Goal: Book appointment/travel/reservation

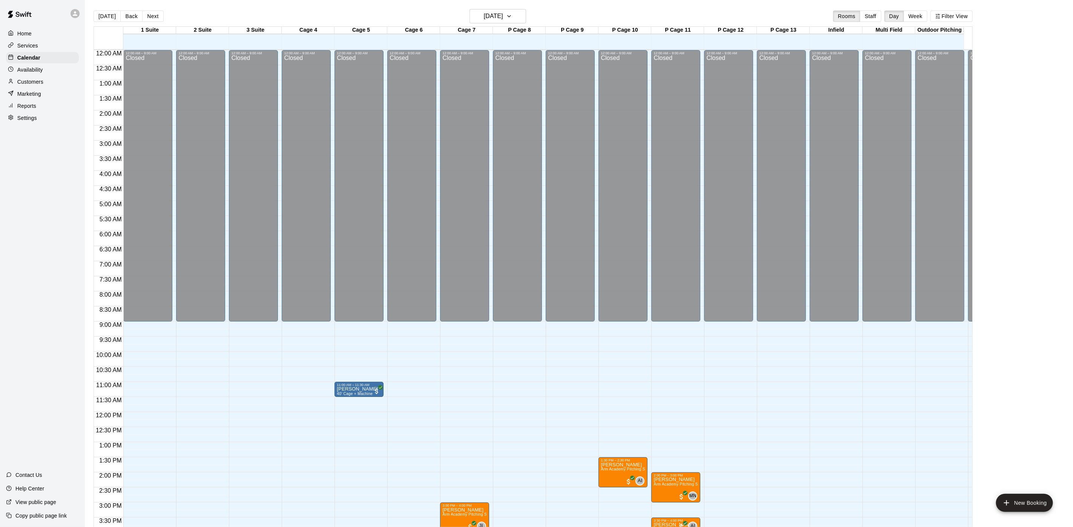
scroll to position [216, 0]
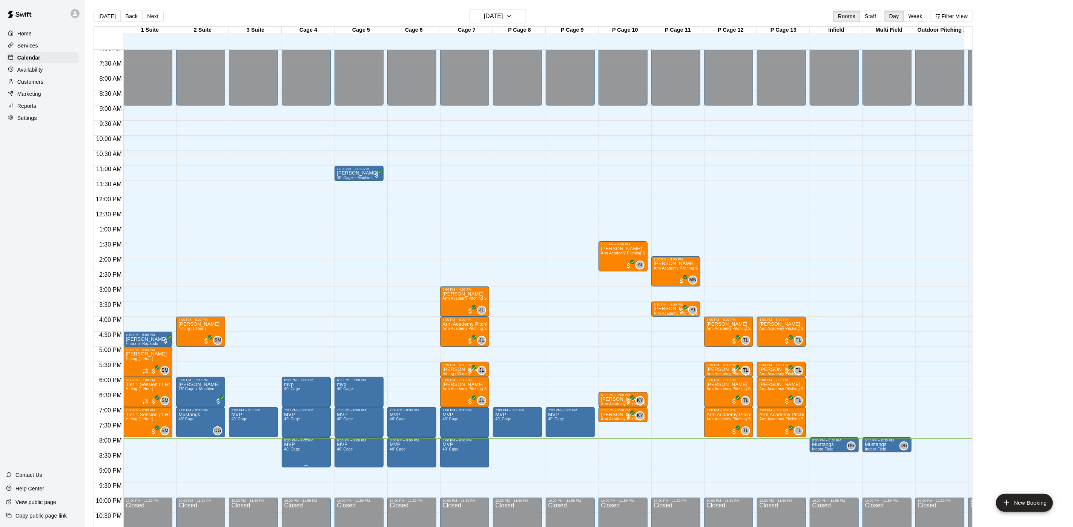
click at [291, 452] on span "40' Cage" at bounding box center [292, 449] width 16 height 4
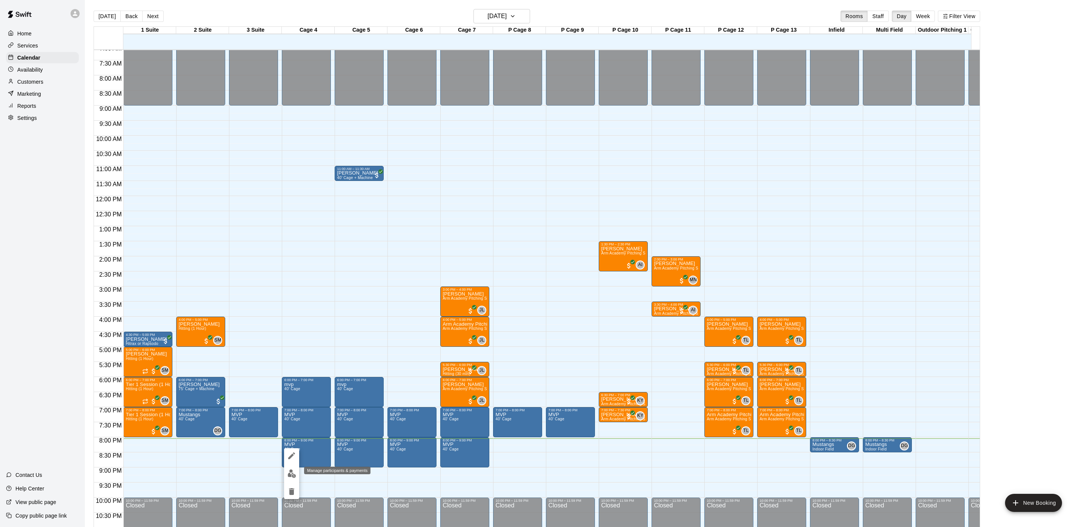
click at [290, 472] on img "edit" at bounding box center [291, 474] width 9 height 9
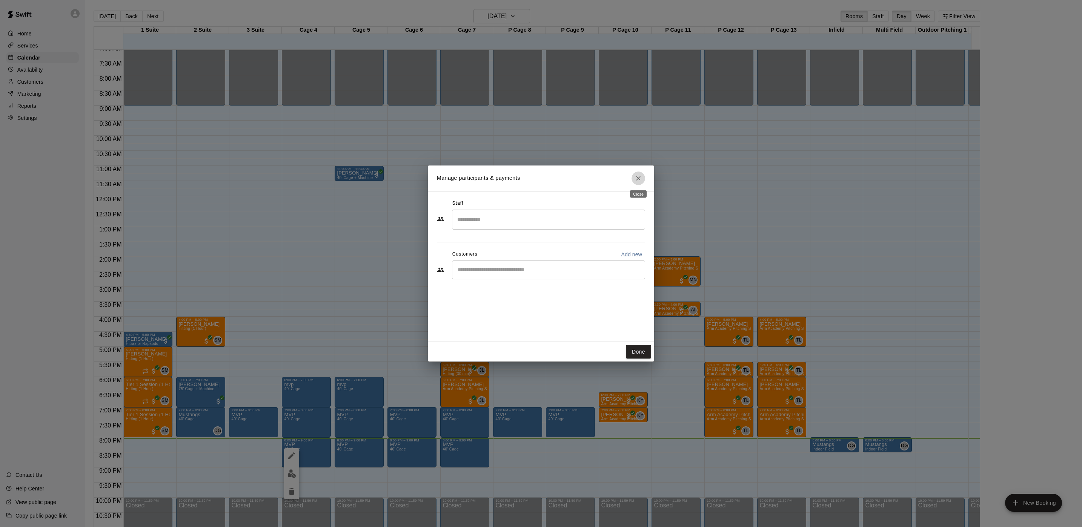
click at [632, 180] on button "Close" at bounding box center [639, 179] width 14 height 14
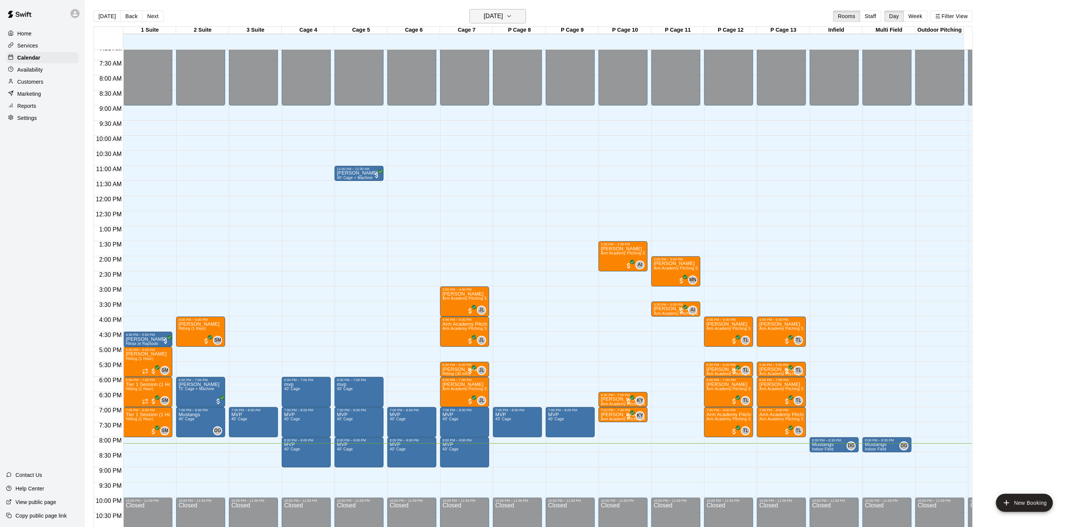
click at [497, 14] on h6 "[DATE]" at bounding box center [493, 16] width 19 height 11
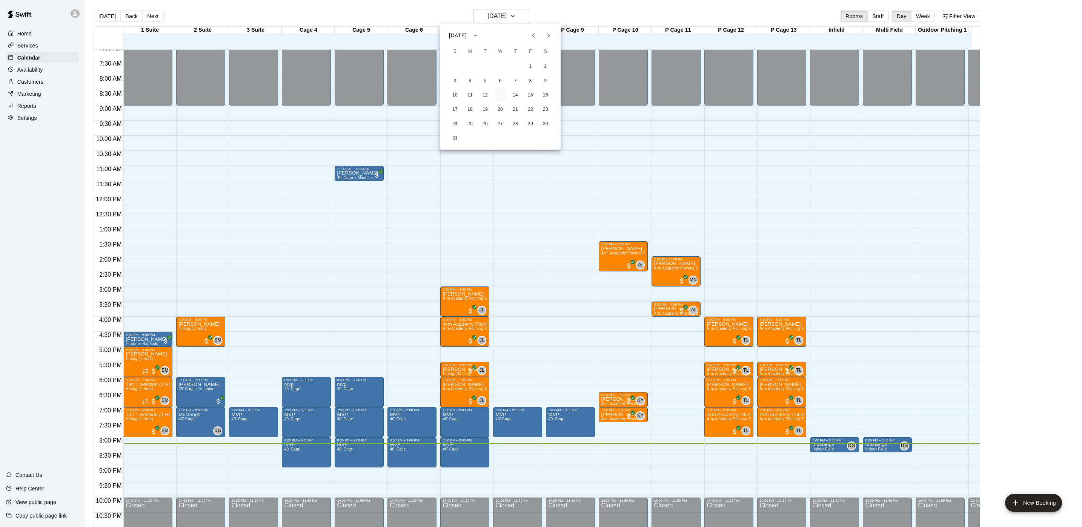
click at [497, 100] on button "13" at bounding box center [500, 96] width 14 height 14
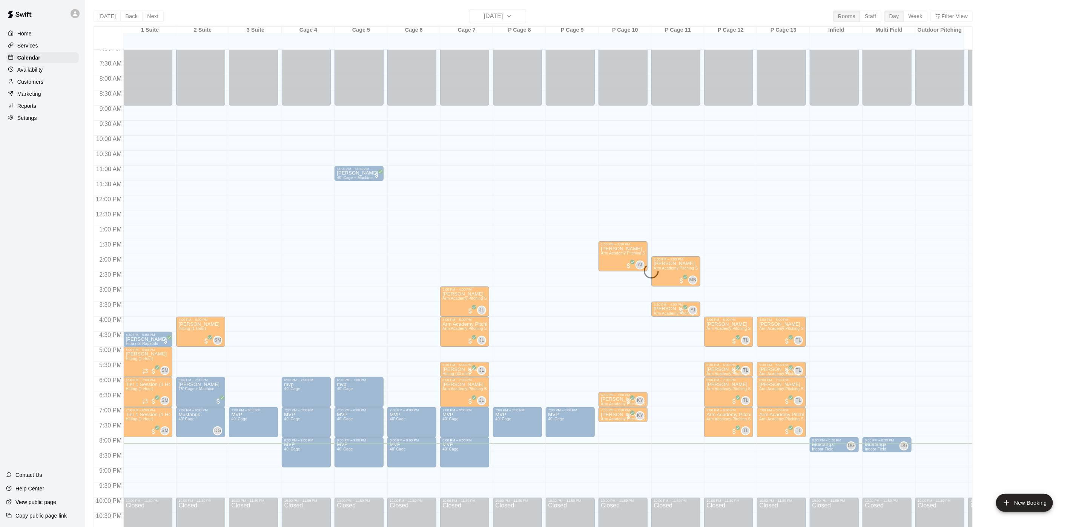
click at [478, 11] on div "[DATE] Back [DATE][DATE] Rooms Staff Day Week Filter View 1 Suite 13 Wed 2 Suit…" at bounding box center [533, 272] width 879 height 527
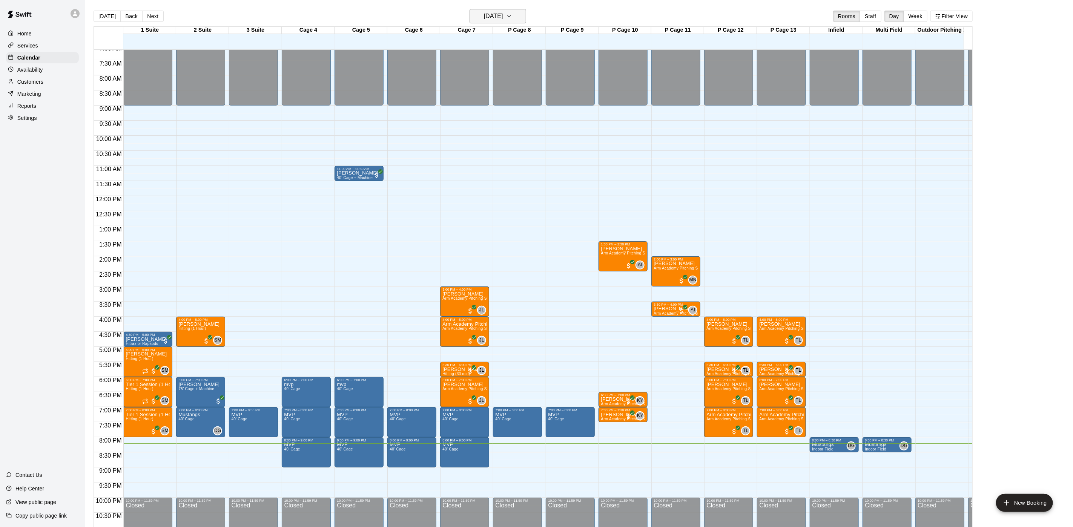
click at [484, 16] on h6 "[DATE]" at bounding box center [493, 16] width 19 height 11
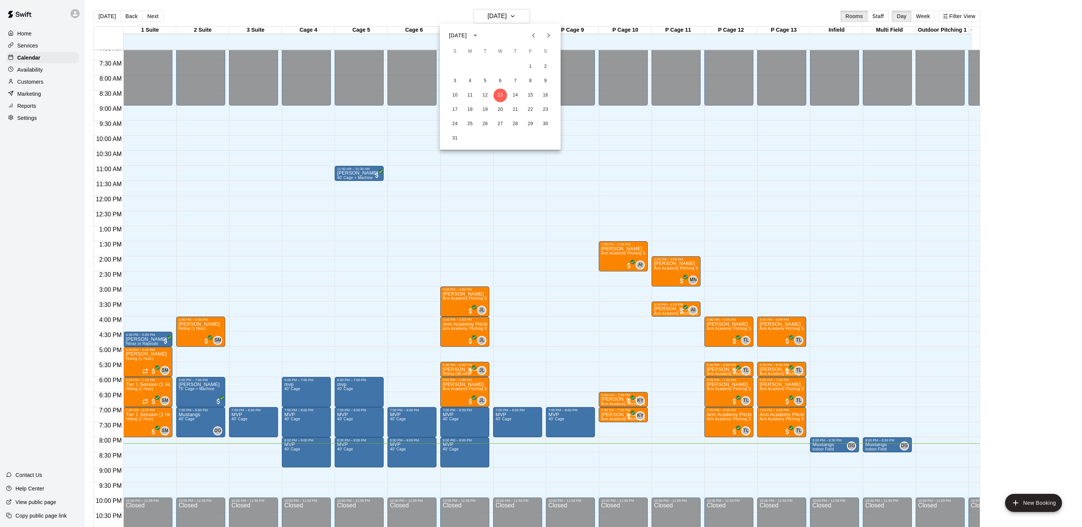
click at [493, 107] on div "17 18 19 20 21 22 23" at bounding box center [500, 110] width 121 height 14
click at [497, 107] on button "20" at bounding box center [500, 110] width 14 height 14
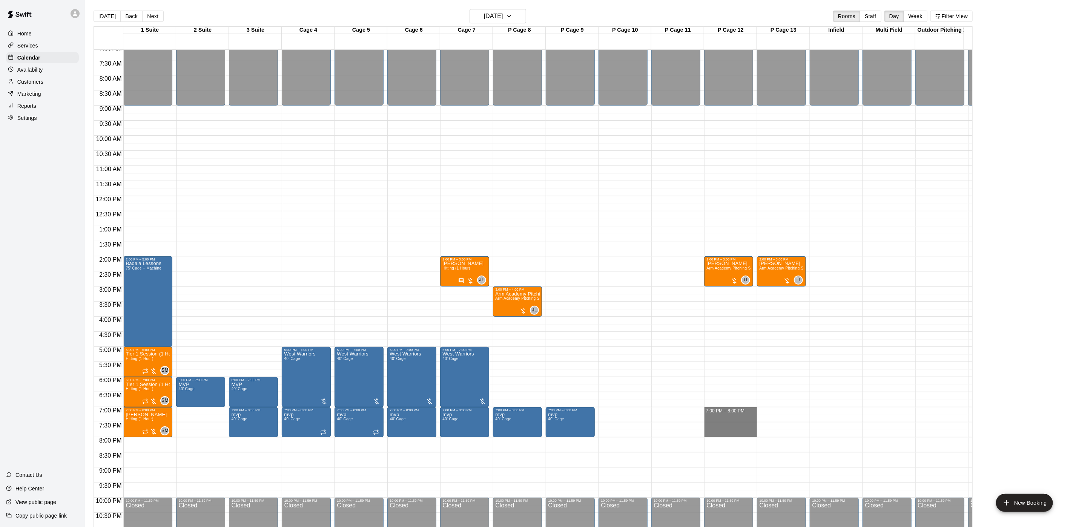
drag, startPoint x: 709, startPoint y: 411, endPoint x: 716, endPoint y: 433, distance: 23.6
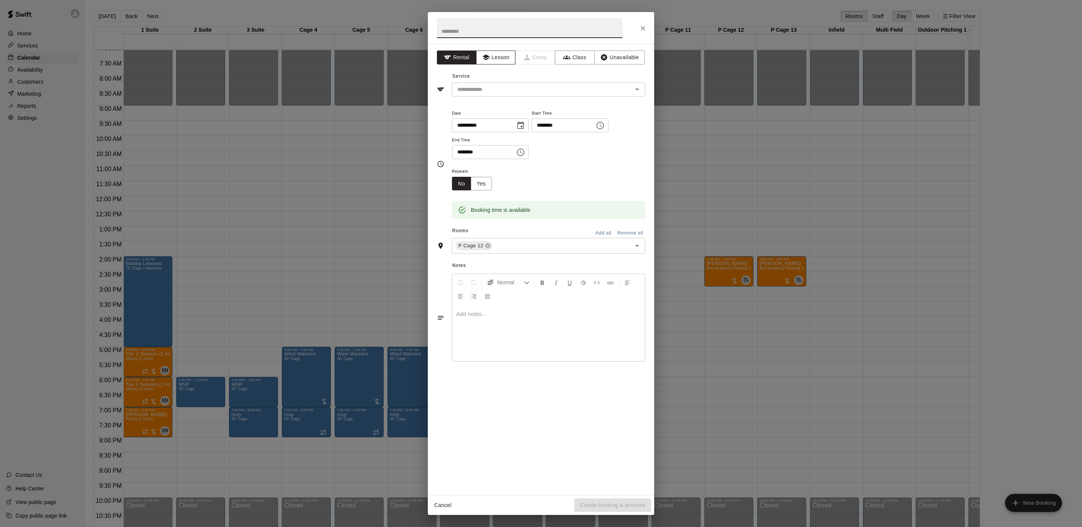
click at [497, 63] on button "Lesson" at bounding box center [496, 58] width 40 height 14
click at [492, 88] on input "text" at bounding box center [537, 89] width 166 height 9
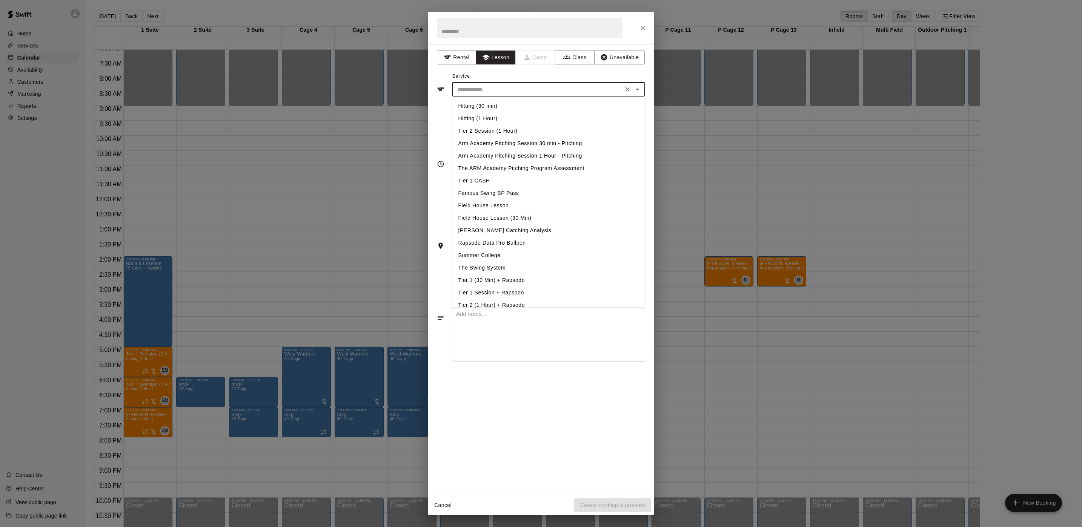
click at [507, 154] on li "Arm Academy Pitching Session 1 Hour - Pitching" at bounding box center [548, 156] width 193 height 12
type input "**********"
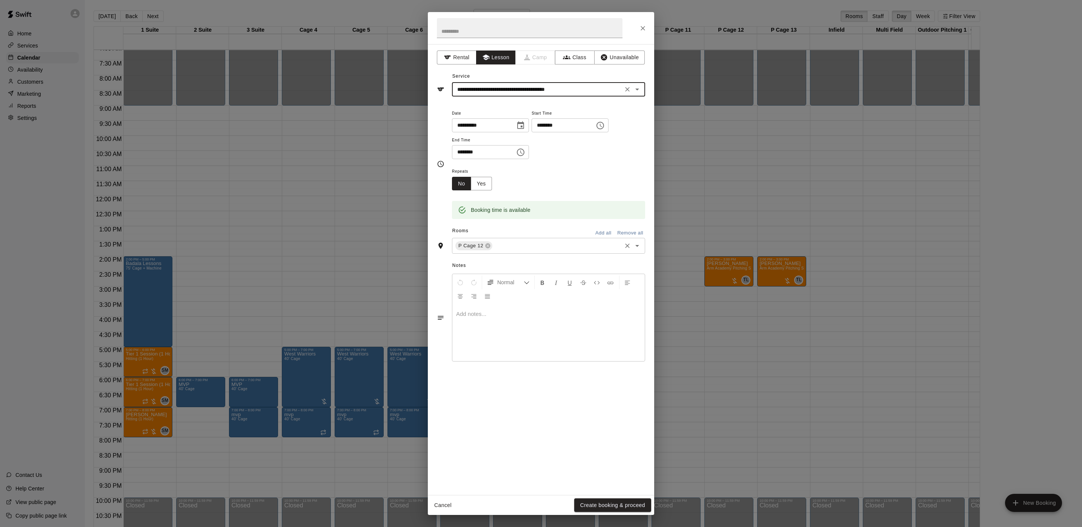
click at [508, 248] on input "text" at bounding box center [556, 245] width 127 height 9
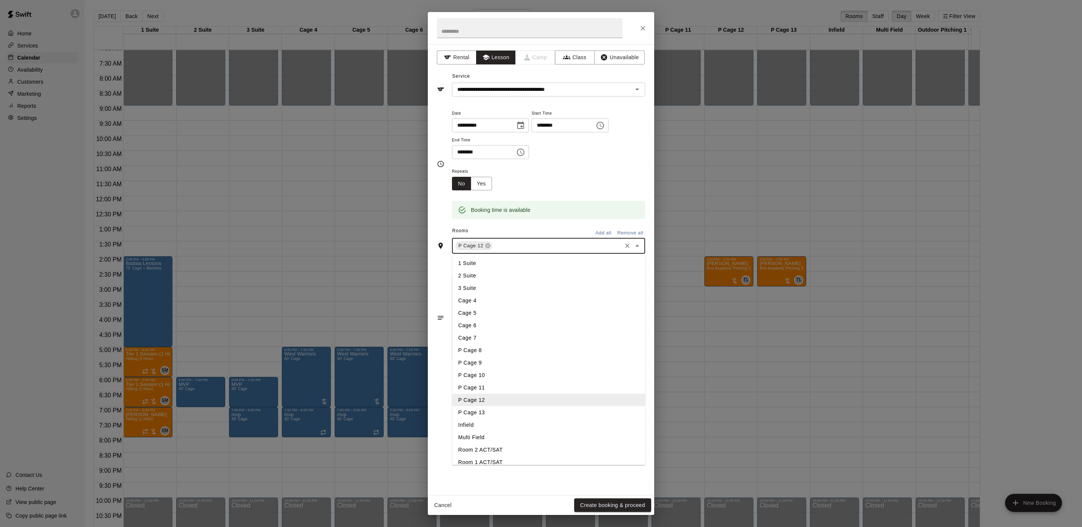
click at [469, 414] on li "P Cage 13" at bounding box center [548, 413] width 193 height 12
click at [618, 504] on button "Create booking & proceed" at bounding box center [612, 506] width 77 height 14
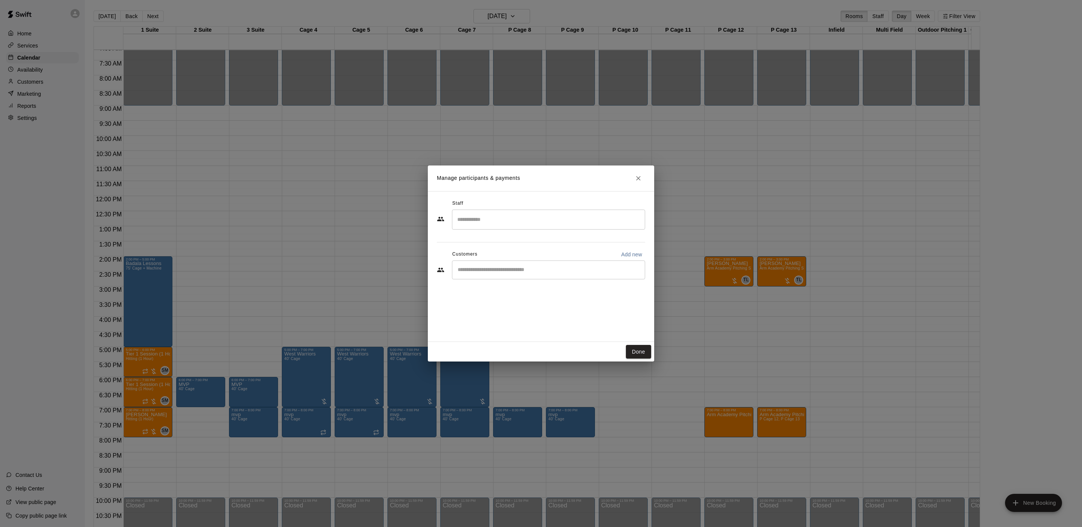
click at [491, 272] on input "Start typing to search customers..." at bounding box center [548, 270] width 186 height 8
type input "****"
click at [490, 291] on p "[PERSON_NAME]" at bounding box center [496, 288] width 46 height 8
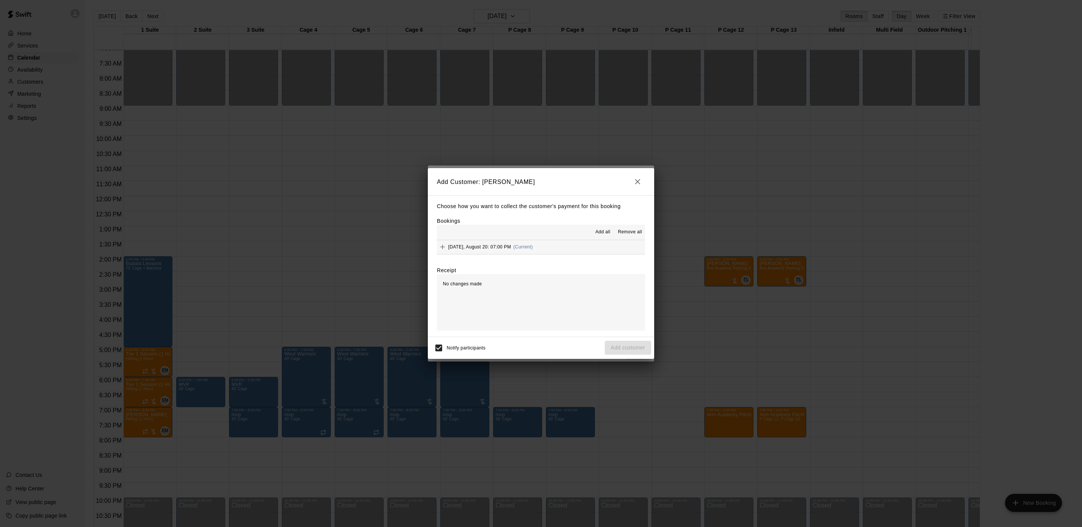
drag, startPoint x: 517, startPoint y: 256, endPoint x: 518, endPoint y: 248, distance: 8.0
click at [511, 248] on span "[DATE], August 20: 07:00 PM" at bounding box center [479, 246] width 63 height 5
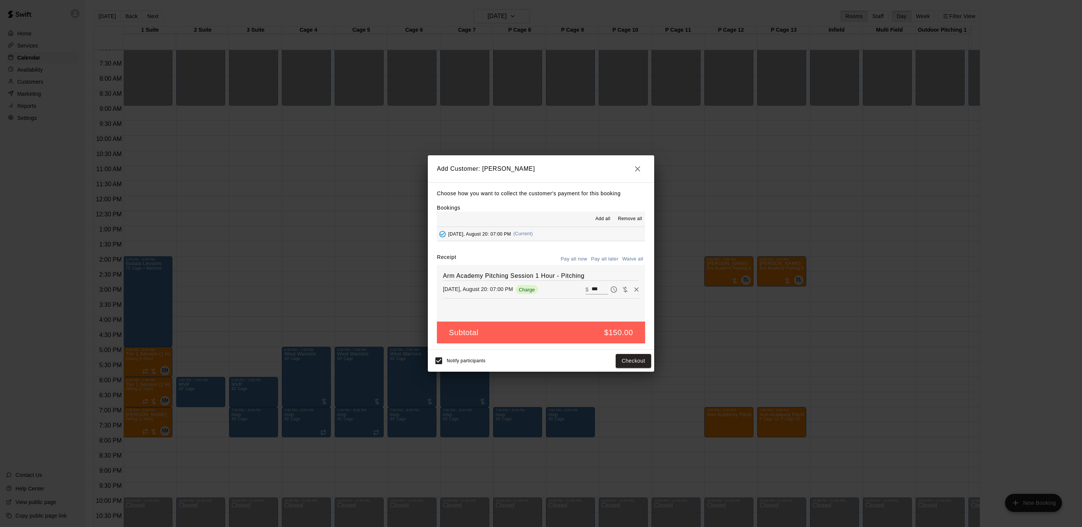
click at [608, 262] on button "Pay all later" at bounding box center [604, 260] width 31 height 12
click at [630, 362] on button "Add customer" at bounding box center [628, 361] width 46 height 14
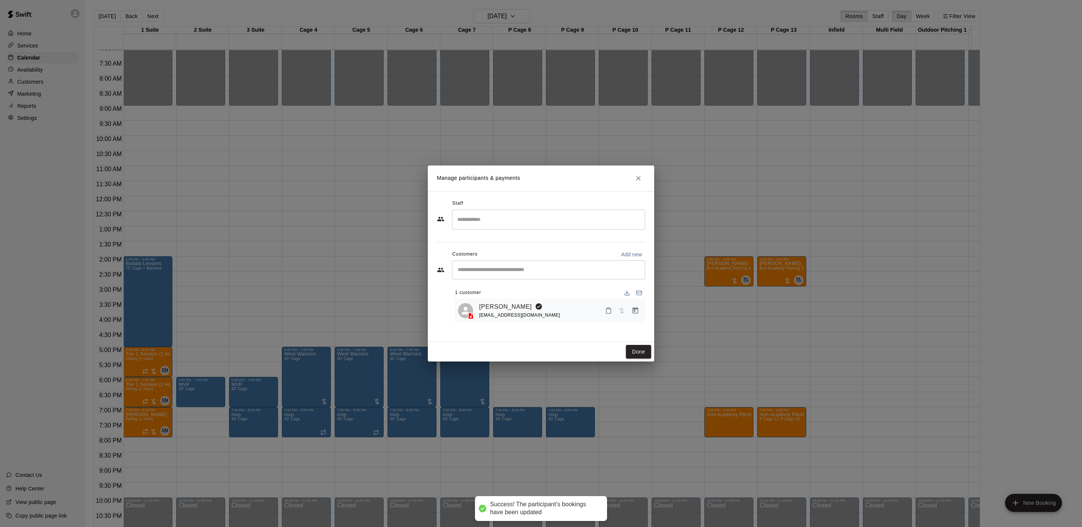
click at [513, 215] on input "Search staff" at bounding box center [548, 219] width 186 height 13
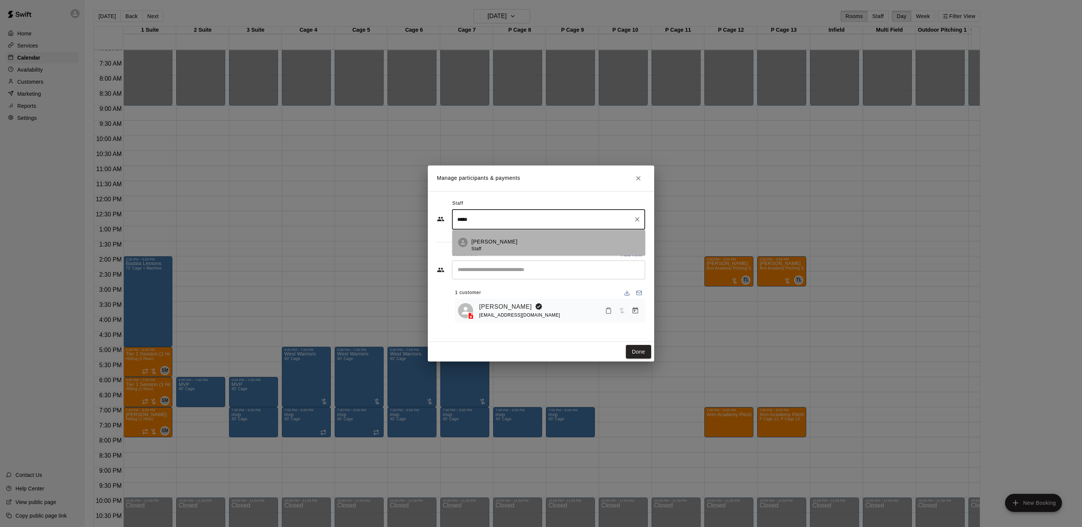
click at [501, 240] on p "[PERSON_NAME]" at bounding box center [495, 242] width 46 height 8
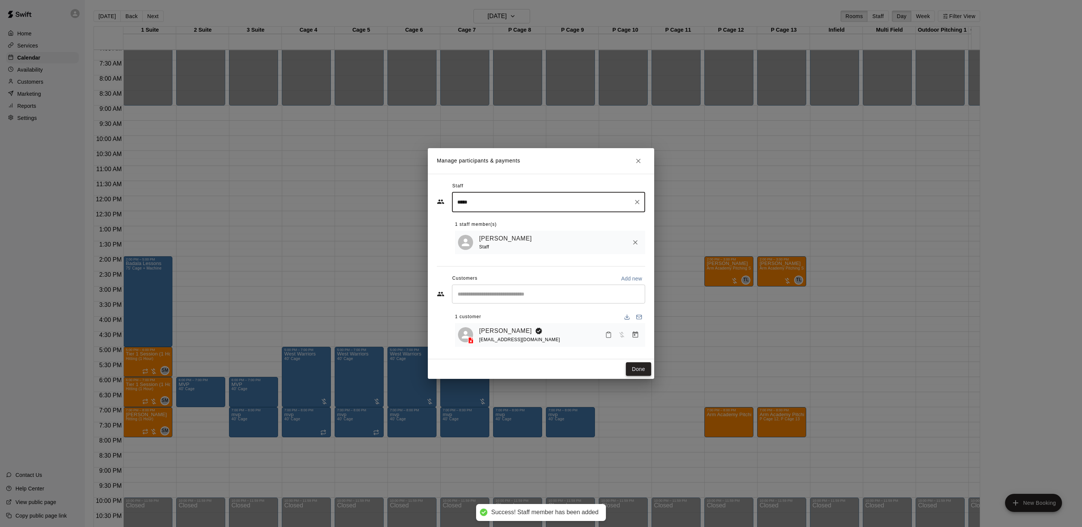
type input "*****"
drag, startPoint x: 629, startPoint y: 367, endPoint x: 625, endPoint y: 368, distance: 3.9
click at [629, 367] on button "Done" at bounding box center [638, 370] width 25 height 14
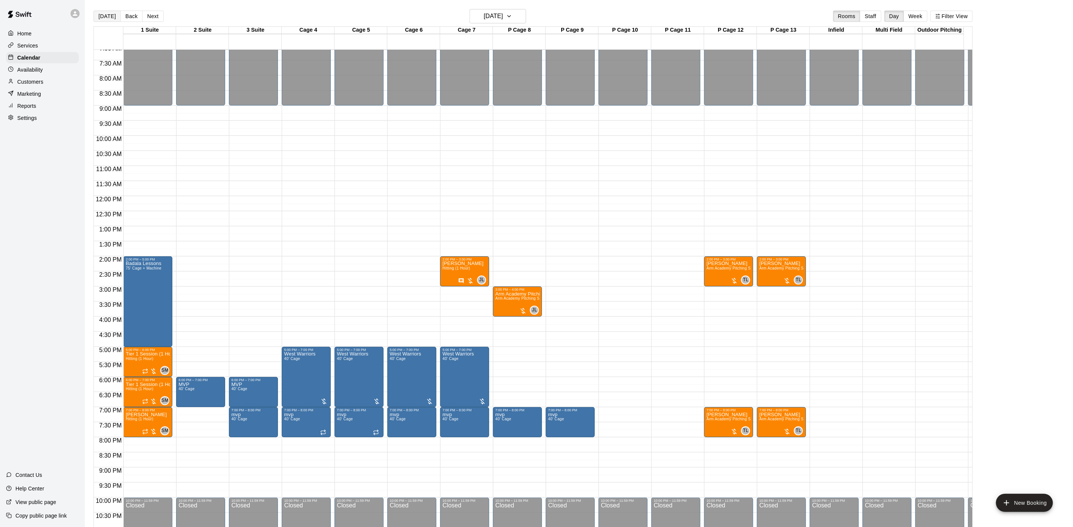
click at [97, 15] on button "[DATE]" at bounding box center [107, 16] width 27 height 11
